Goal: Task Accomplishment & Management: Complete application form

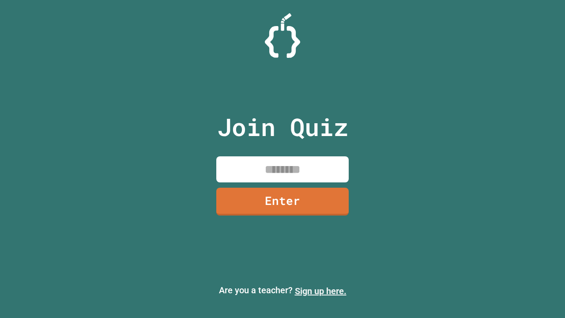
click at [320, 291] on link "Sign up here." at bounding box center [321, 290] width 52 height 11
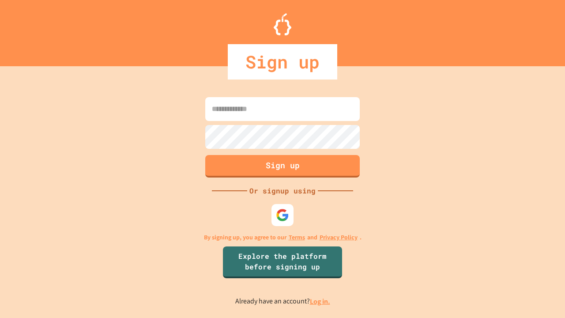
click at [320, 301] on link "Log in." at bounding box center [320, 300] width 20 height 9
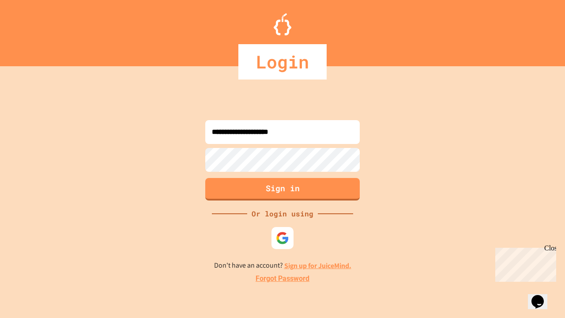
type input "**********"
